Goal: Information Seeking & Learning: Learn about a topic

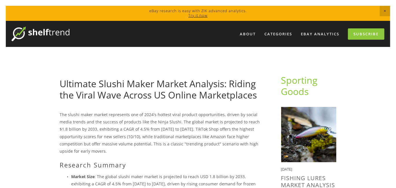
click at [101, 141] on p "The slushi maker market represents one of 2024's hottest viral product opportun…" at bounding box center [161, 133] width 203 height 44
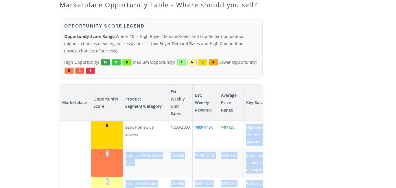
scroll to position [0, 28]
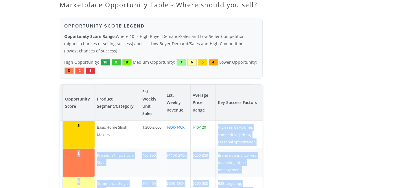
drag, startPoint x: 241, startPoint y: 102, endPoint x: 268, endPoint y: 100, distance: 27.0
click at [254, 148] on td "Brand dominance, viral marketing, stock management" at bounding box center [238, 162] width 47 height 28
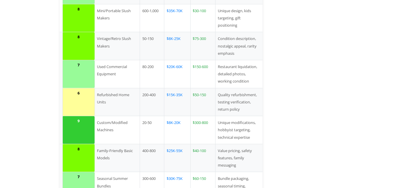
scroll to position [1060, 0]
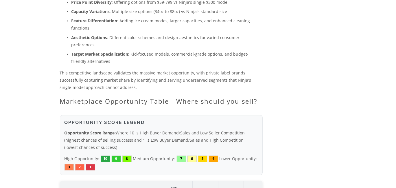
scroll to position [964, 0]
